Goal: Obtain resource: Download file/media

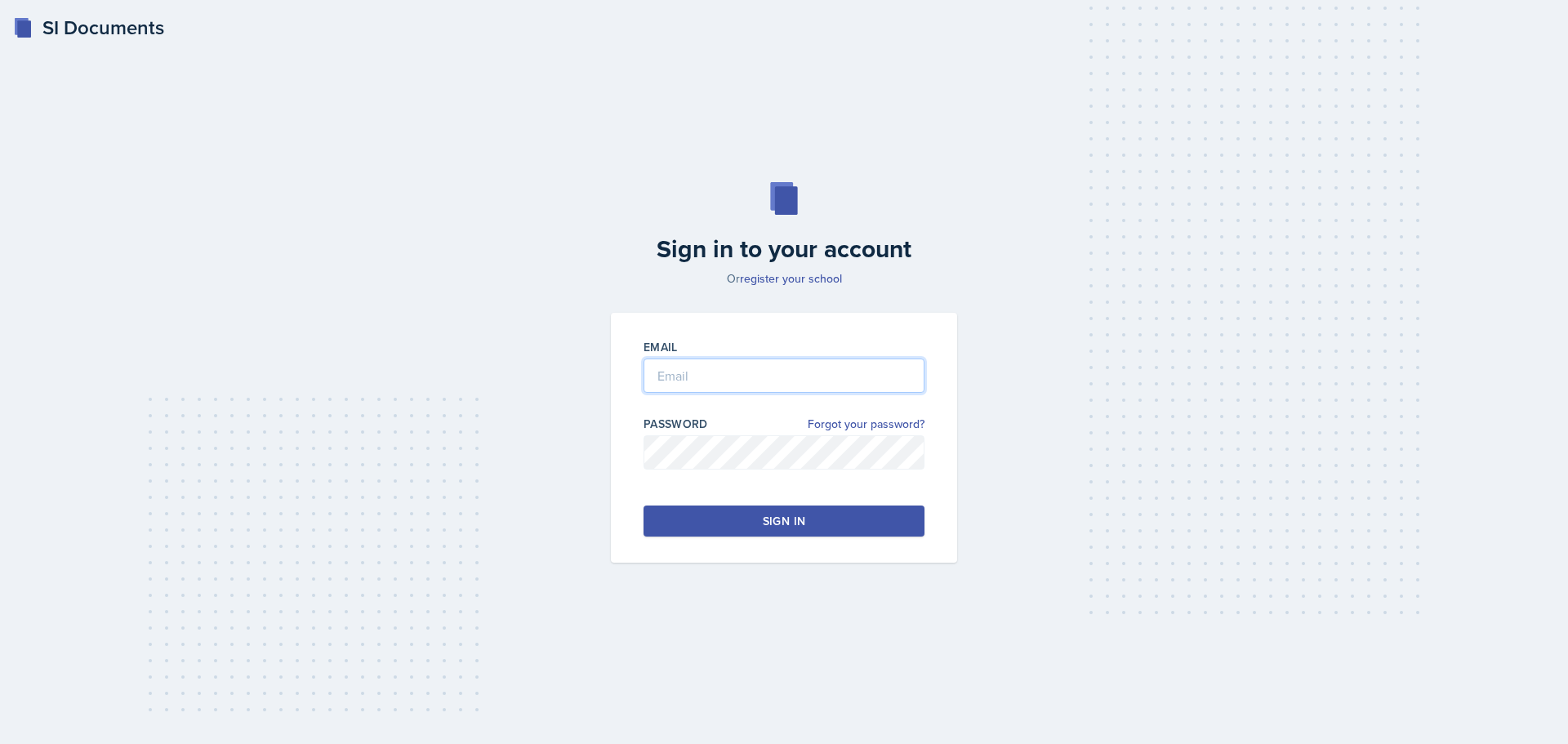
type input "[EMAIL_ADDRESS][DOMAIN_NAME]"
click at [844, 529] on button "Sign in" at bounding box center [784, 520] width 281 height 31
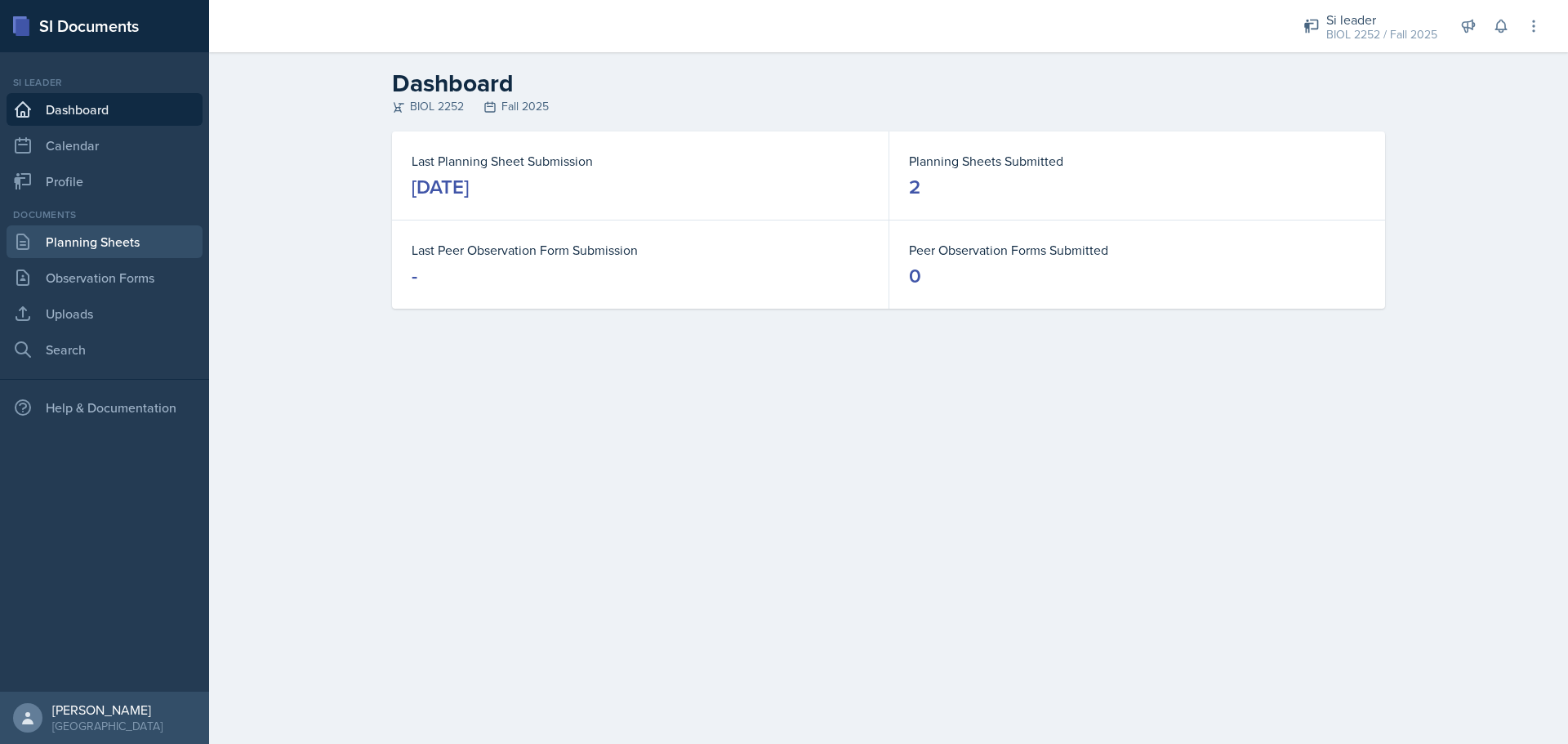
click at [101, 240] on link "Planning Sheets" at bounding box center [103, 241] width 196 height 32
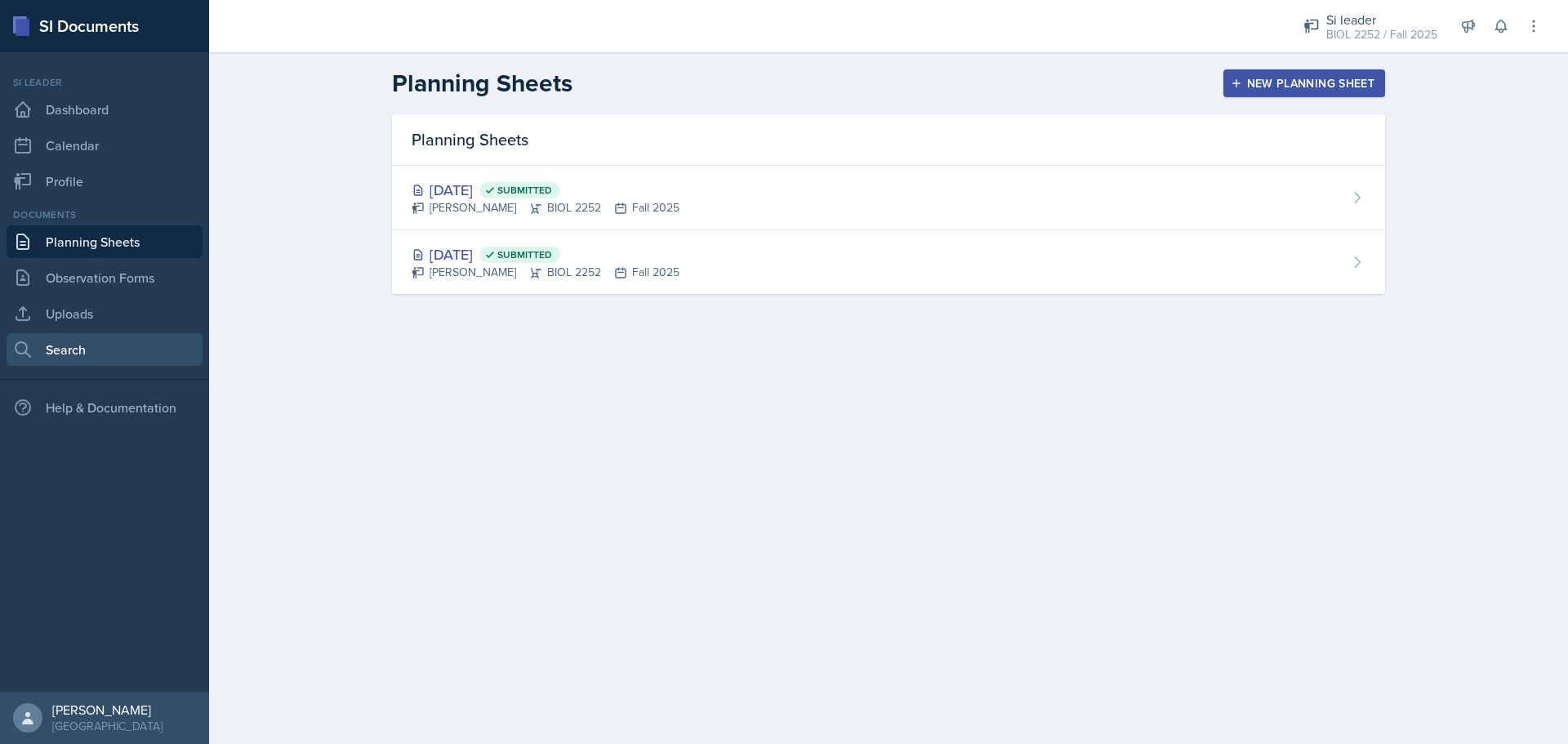
click at [140, 356] on link "Search" at bounding box center [103, 349] width 196 height 32
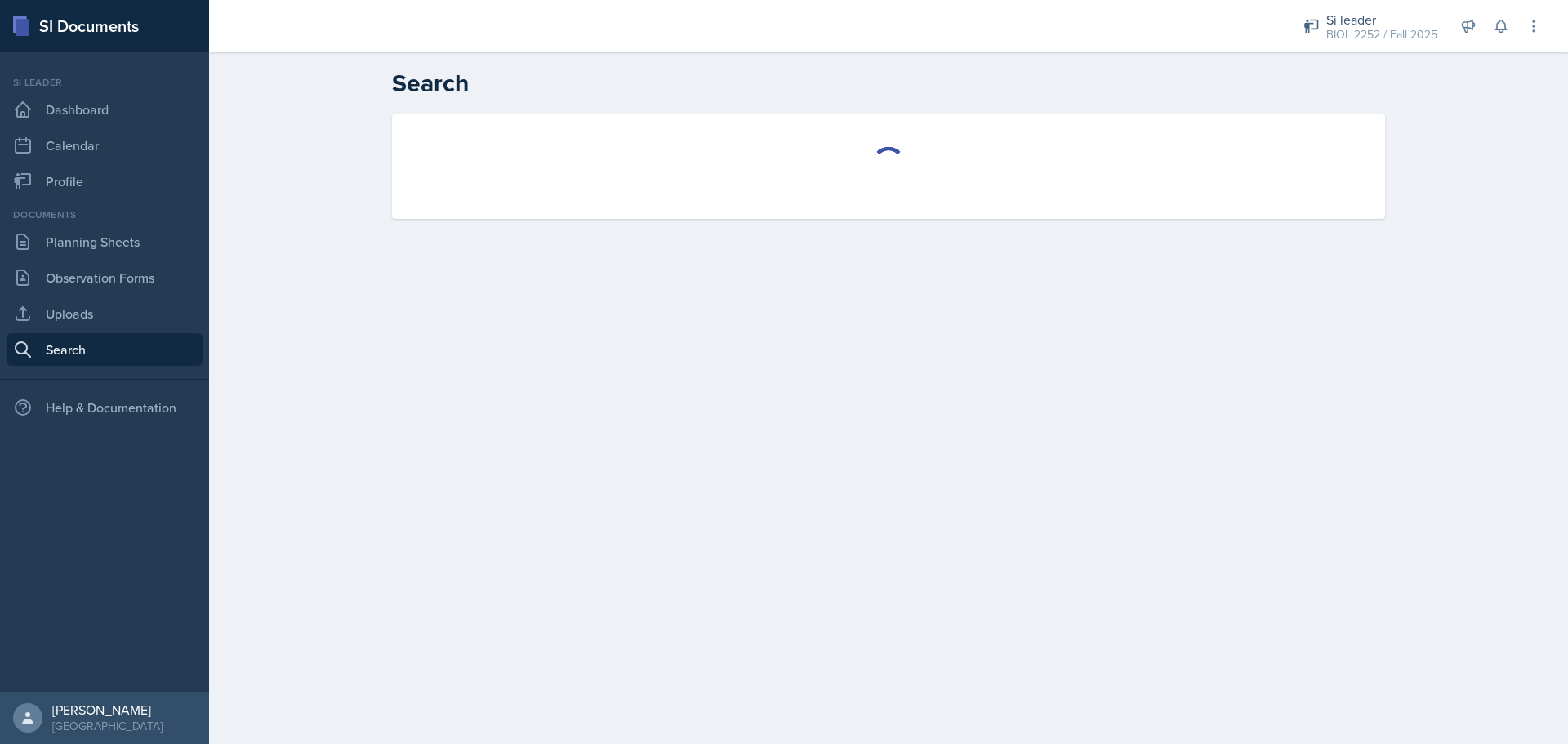
select select "all"
select select "1"
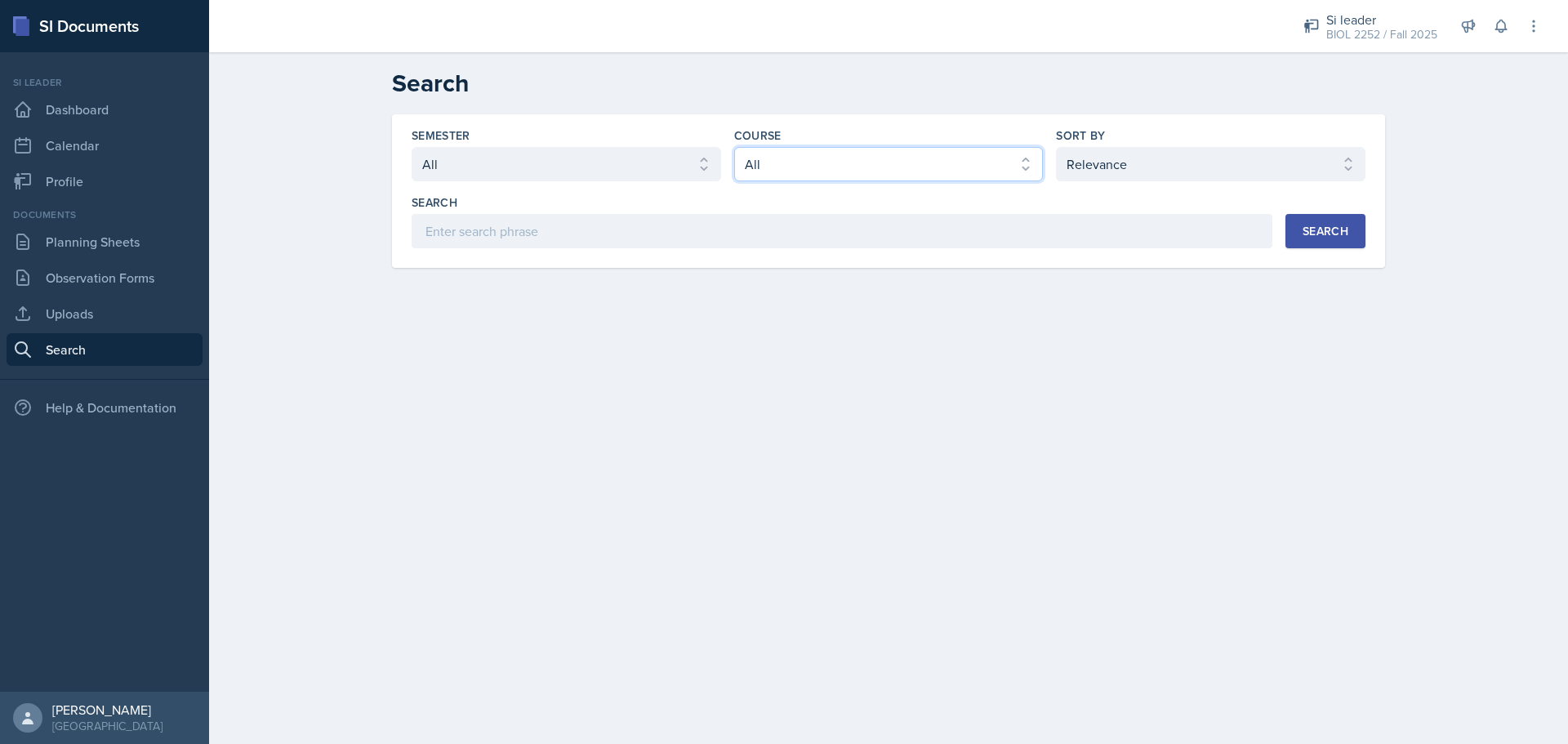
click at [873, 178] on select "Select course All ACCT 2101 ACCT 2102 ACCT 4050 ANTH 1102 ANTH 3301 ARCH 1000 A…" at bounding box center [888, 164] width 310 height 34
select select "da9ed670-e0a2-421b-8f9e-99cd10859a1d"
click at [734, 147] on select "Select course All ACCT 2101 ACCT 2102 ACCT 4050 ANTH 1102 ANTH 3301 ARCH 1000 A…" at bounding box center [888, 164] width 310 height 34
click at [1317, 232] on div "Search" at bounding box center [1325, 231] width 46 height 13
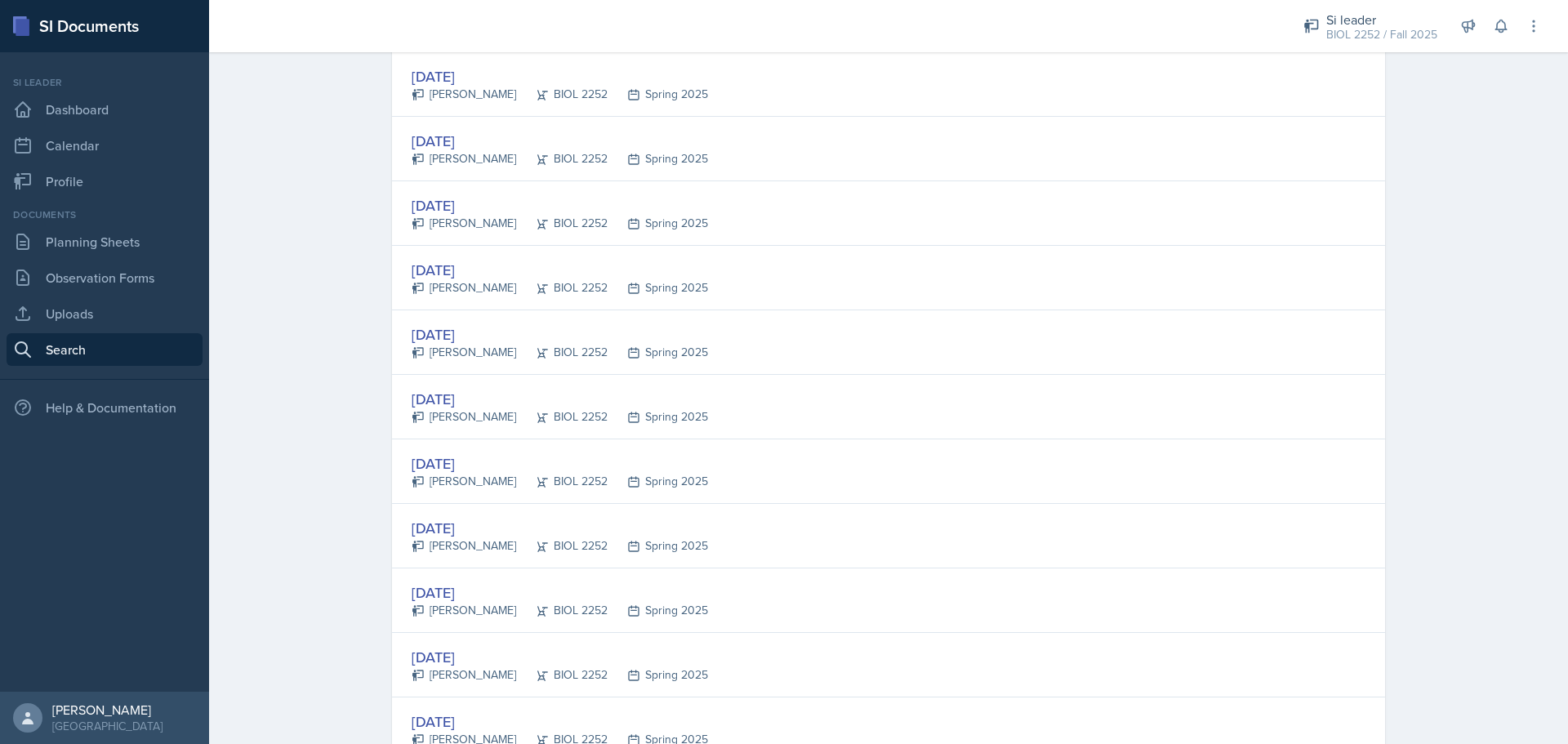
scroll to position [1307, 0]
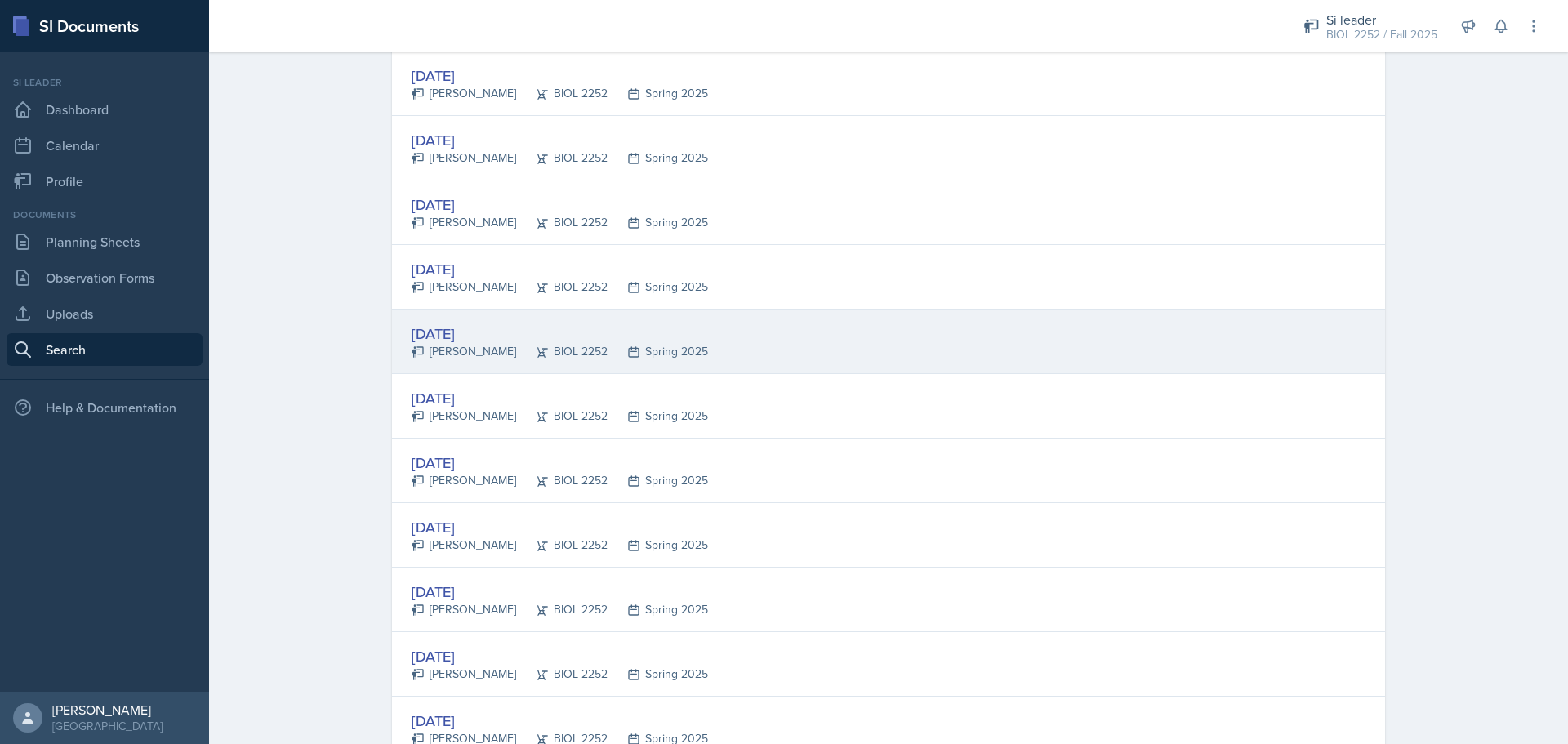
click at [608, 345] on div "Spring 2025" at bounding box center [658, 352] width 101 height 18
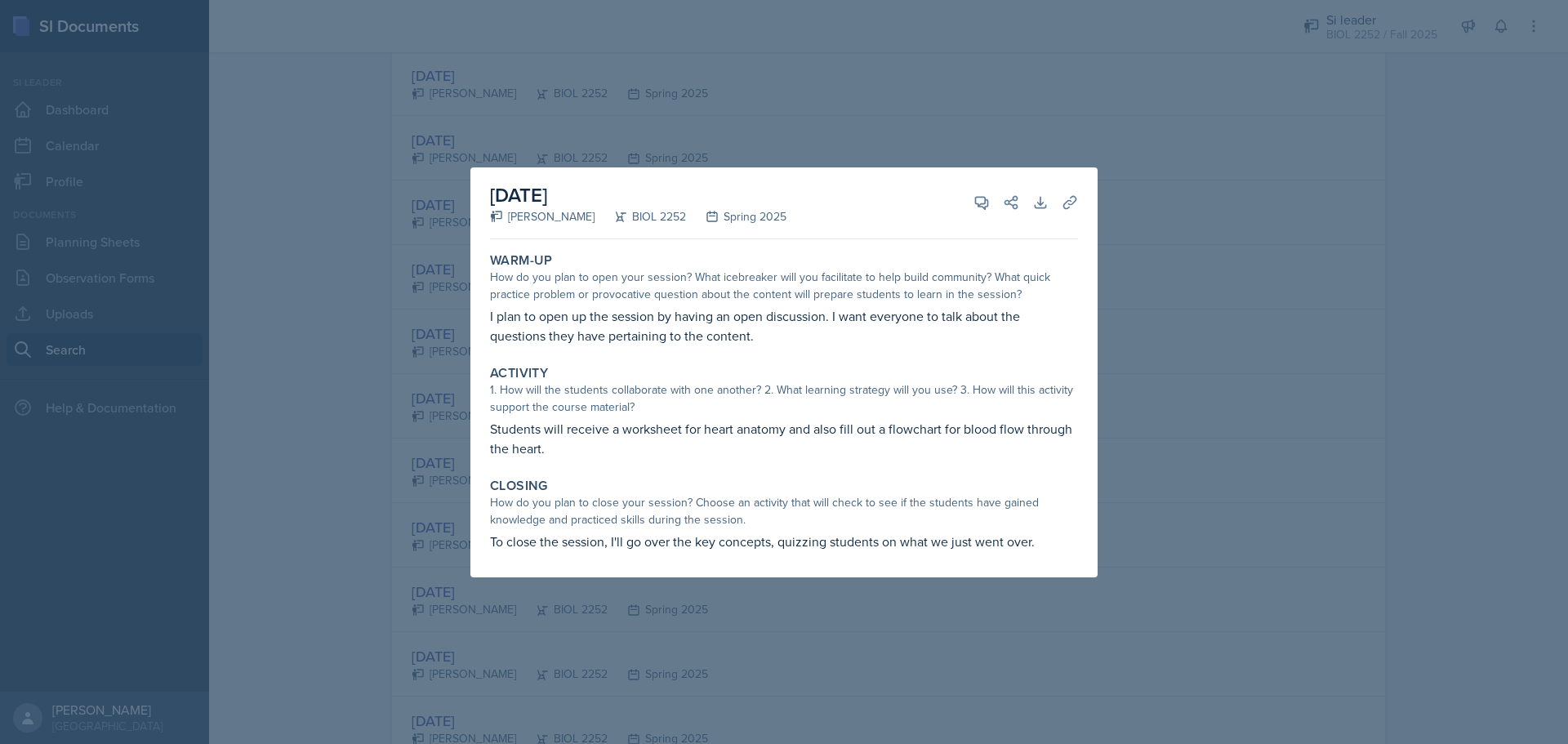
click at [1200, 185] on div at bounding box center [784, 372] width 1568 height 744
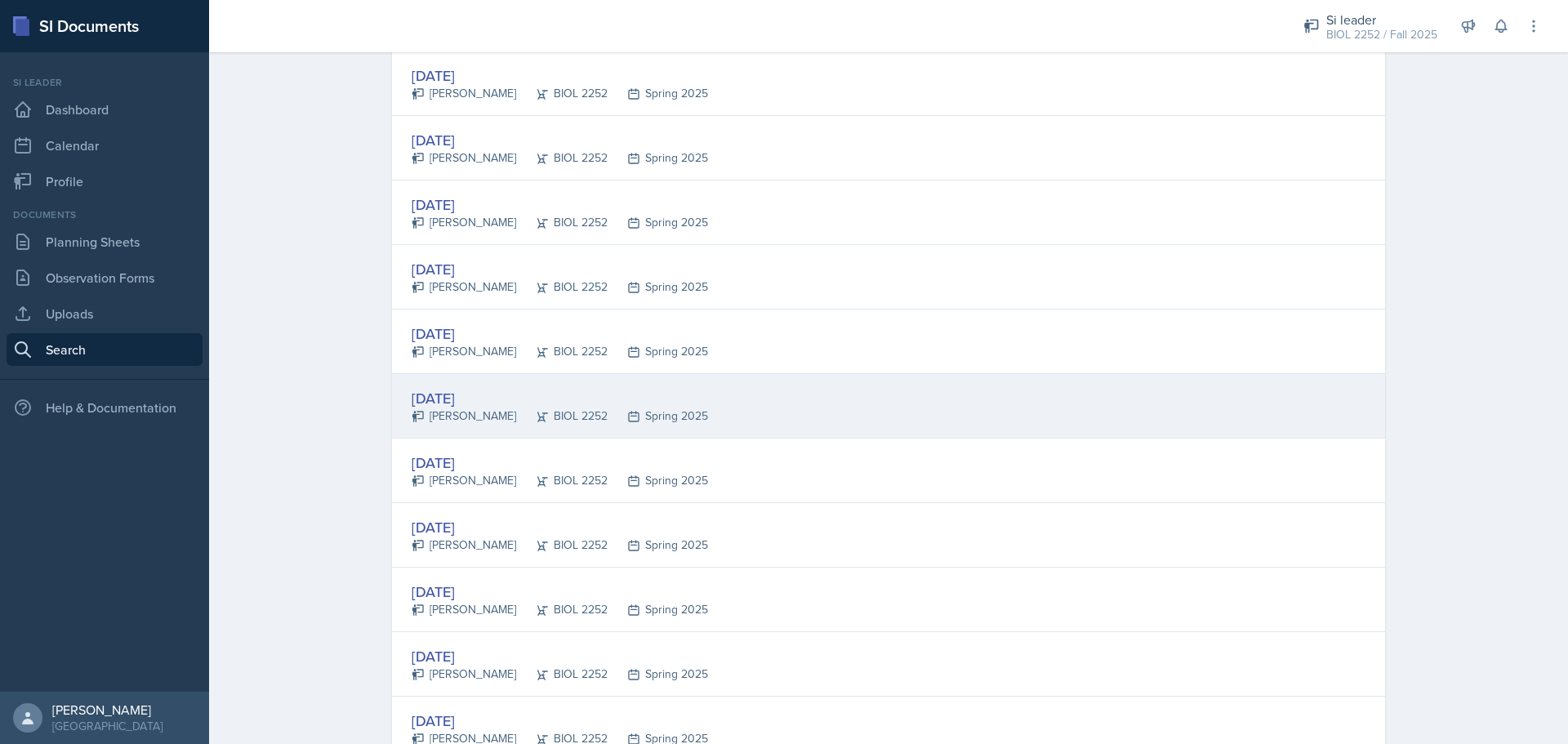
click at [495, 403] on div "[DATE]" at bounding box center [559, 397] width 296 height 22
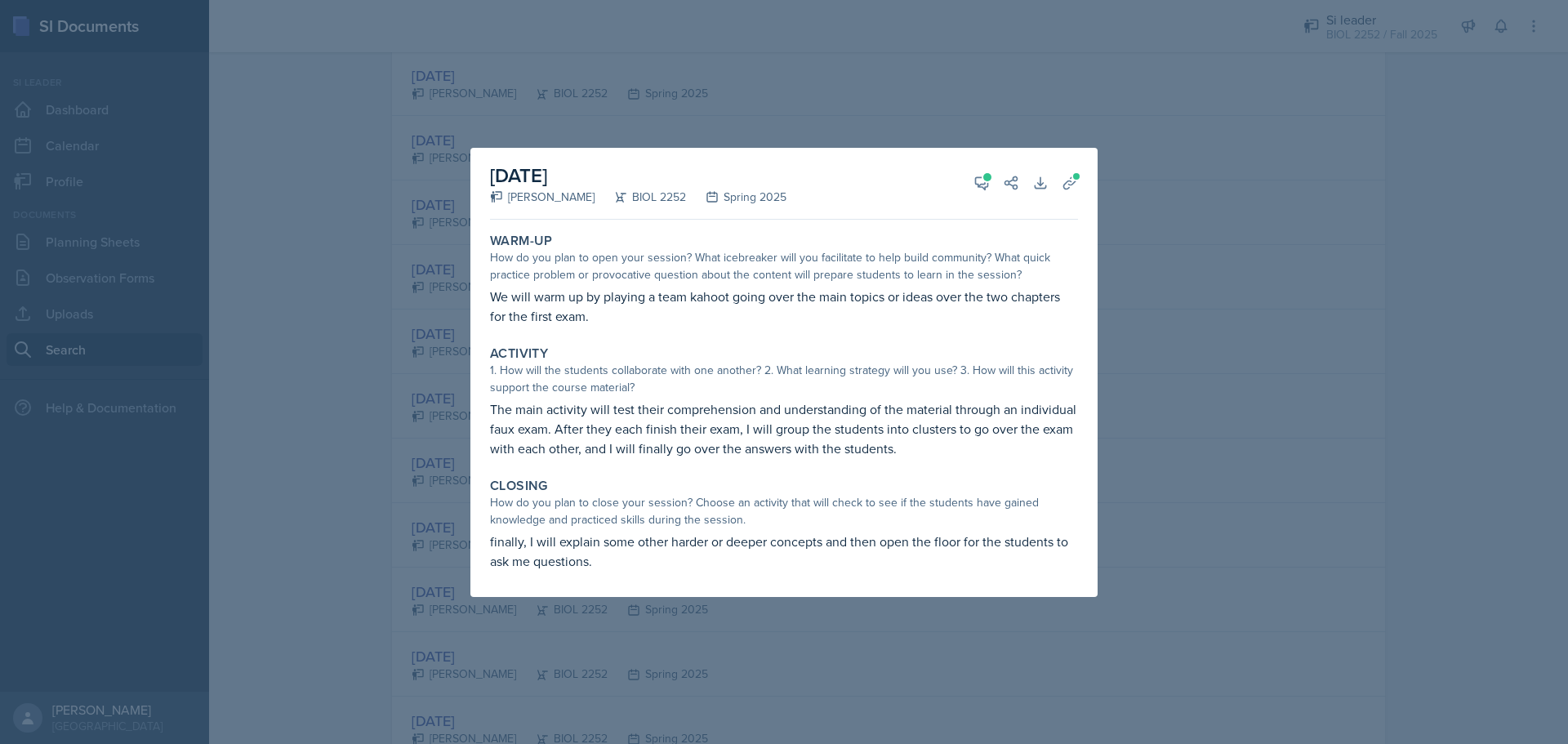
click at [1168, 273] on div at bounding box center [784, 372] width 1568 height 744
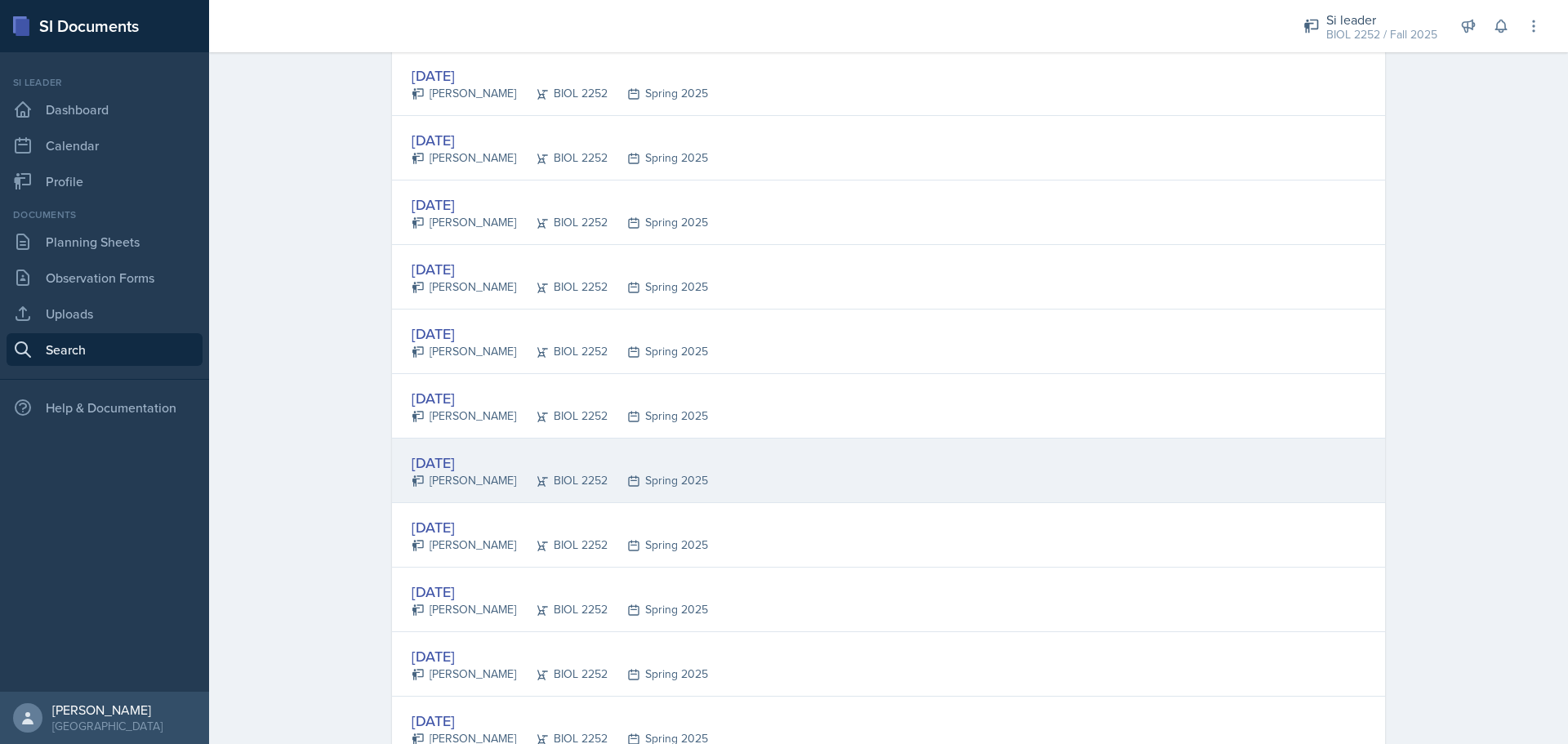
click at [615, 456] on div "[DATE]" at bounding box center [559, 462] width 296 height 22
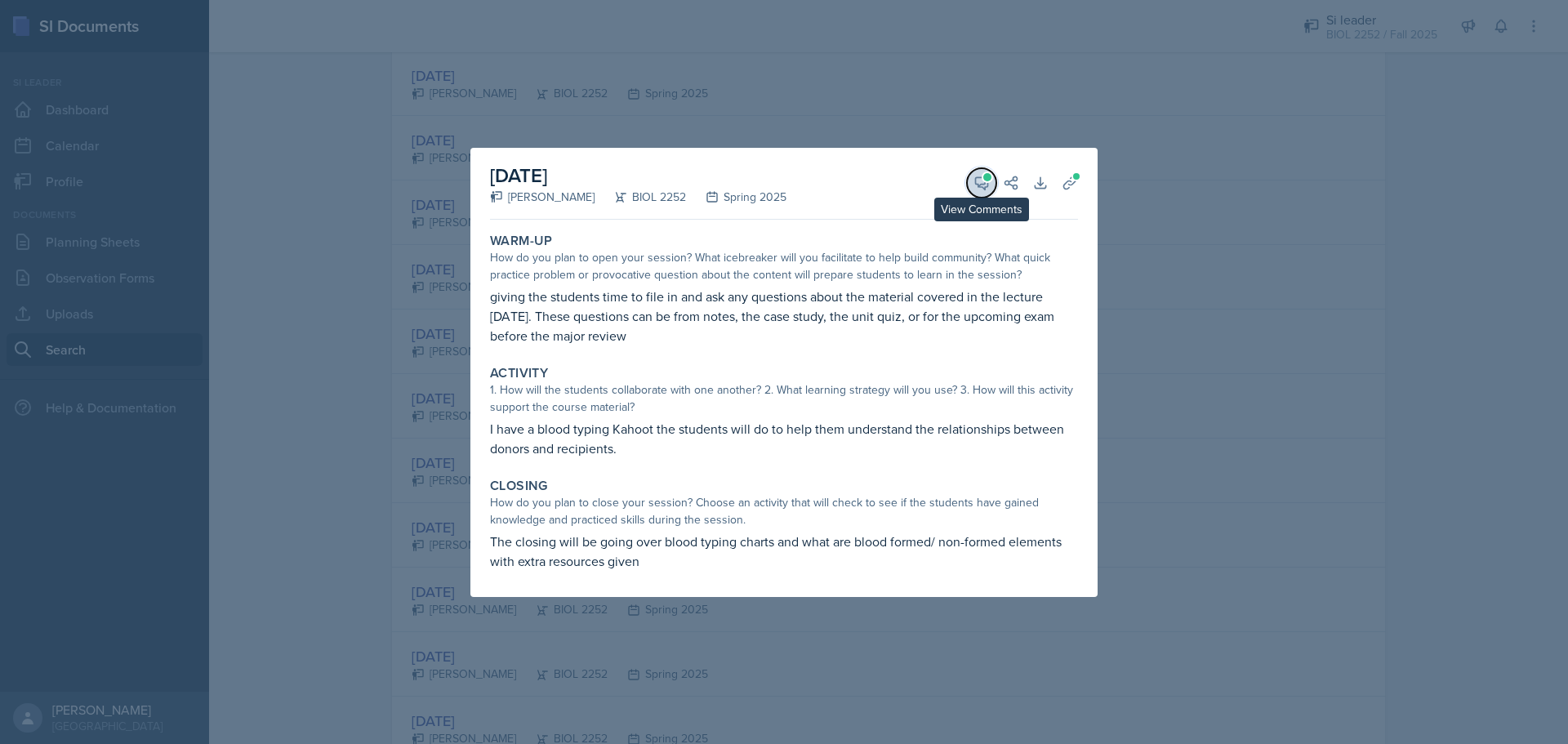
click at [980, 175] on icon at bounding box center [981, 182] width 17 height 17
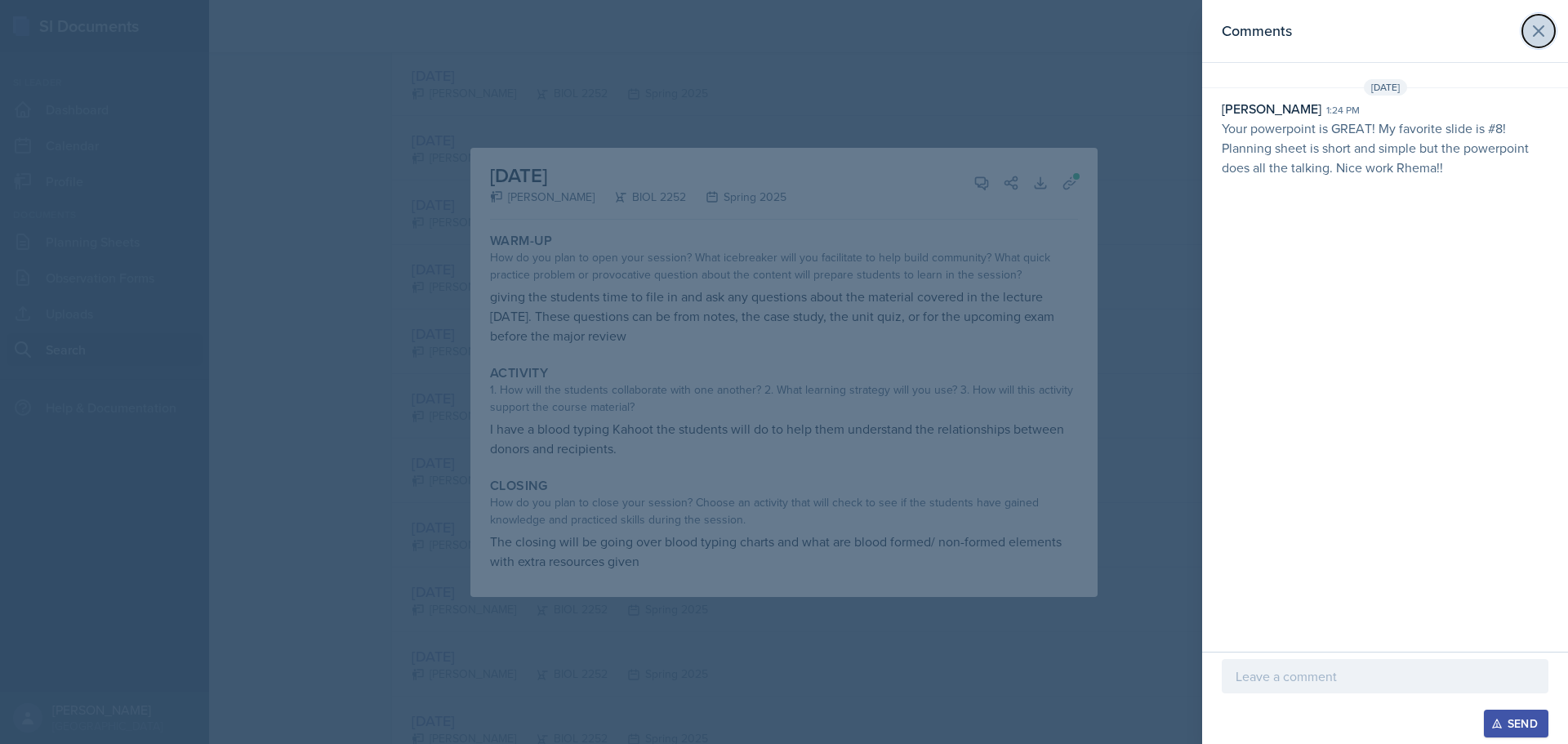
click at [1530, 35] on icon at bounding box center [1538, 31] width 19 height 19
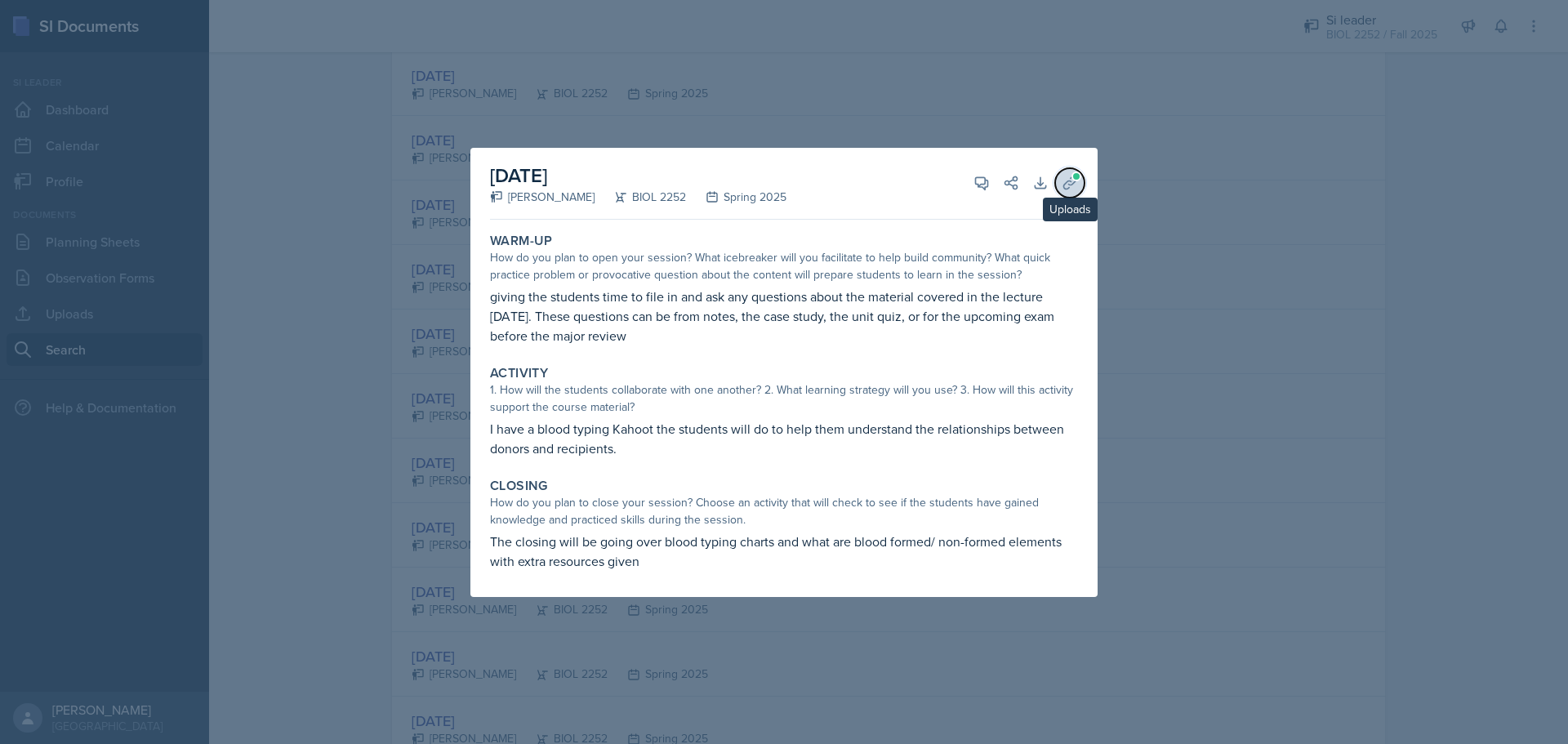
click at [1084, 184] on button "Uploads" at bounding box center [1070, 183] width 30 height 30
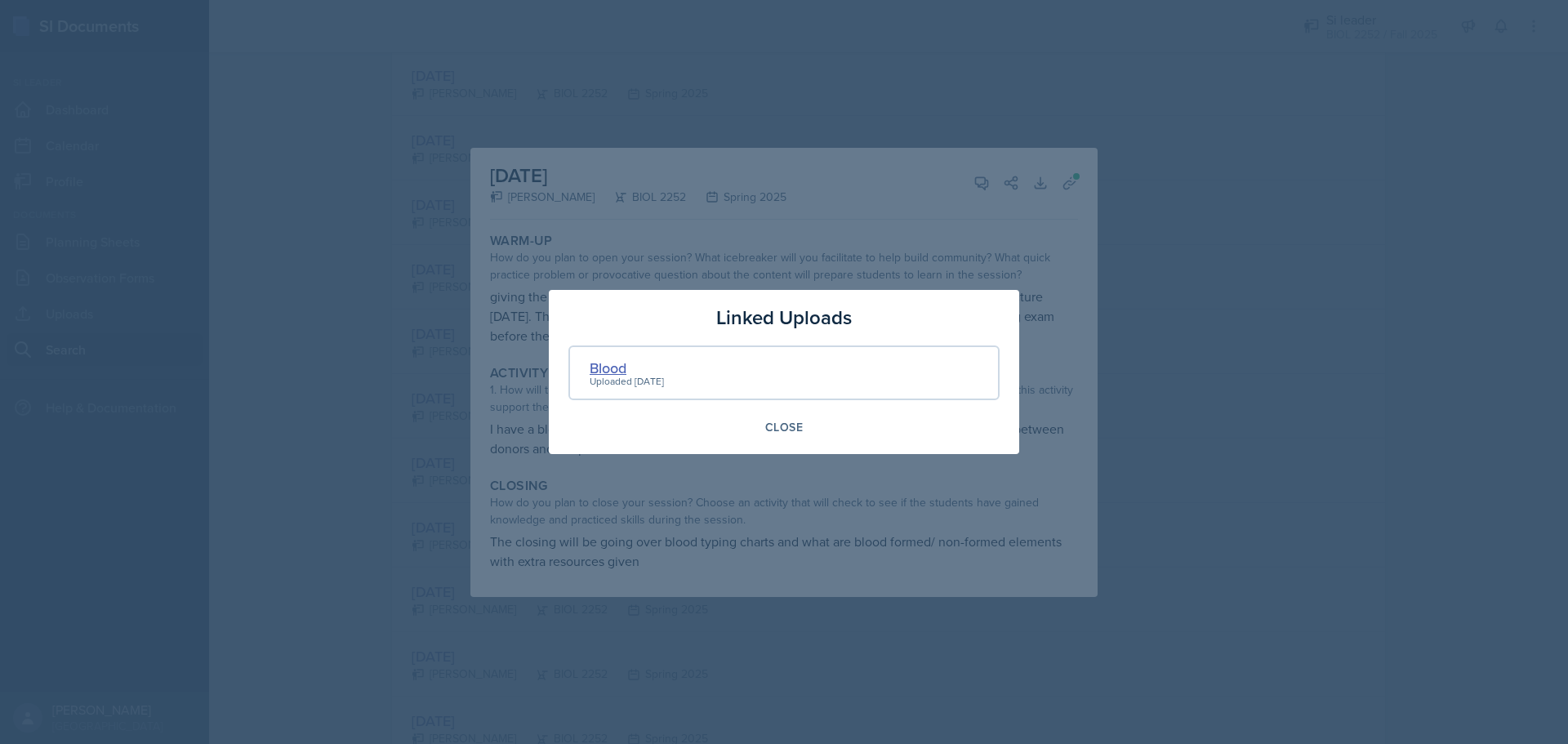
click at [618, 359] on div "Blood" at bounding box center [626, 368] width 75 height 22
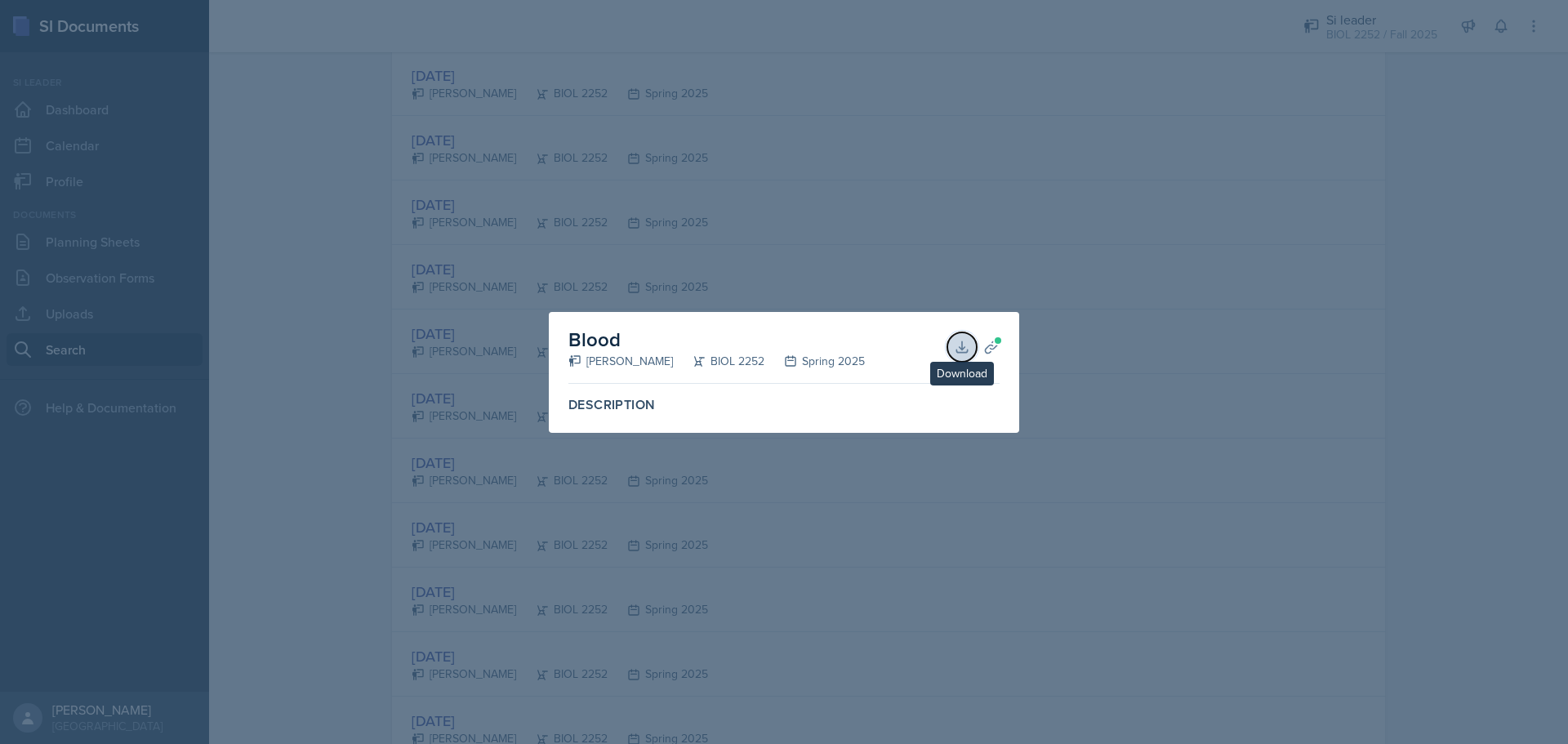
click at [973, 343] on button "Download" at bounding box center [962, 347] width 30 height 30
click at [1095, 192] on div at bounding box center [784, 372] width 1568 height 744
